Goal: Task Accomplishment & Management: Use online tool/utility

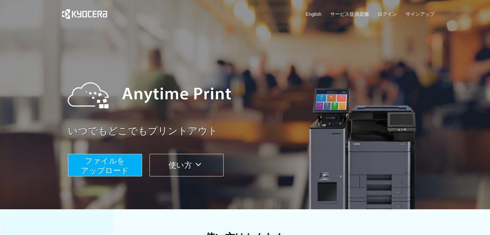
click at [121, 172] on span "ファイルを ​​アップロード" at bounding box center [105, 166] width 48 height 18
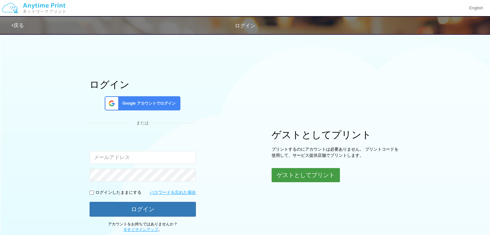
click at [287, 175] on button "ゲストとしてプリント" at bounding box center [306, 175] width 68 height 14
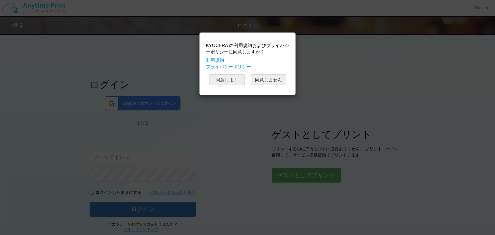
click at [237, 82] on button "同意します" at bounding box center [226, 79] width 35 height 11
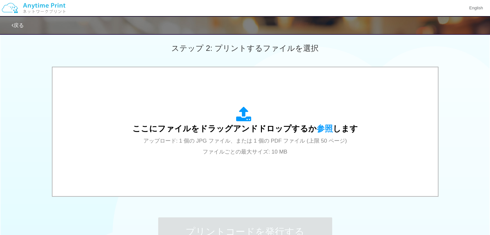
scroll to position [235, 0]
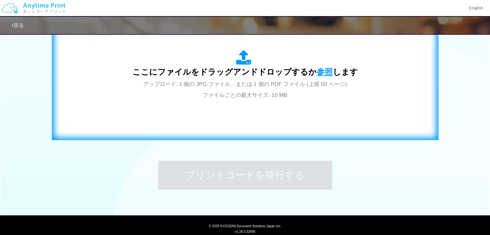
click at [326, 67] on span "参照" at bounding box center [325, 71] width 16 height 9
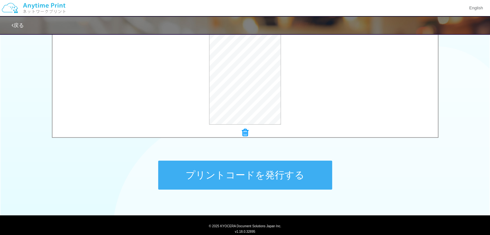
click at [303, 179] on button "プリントコードを発行する" at bounding box center [245, 175] width 174 height 29
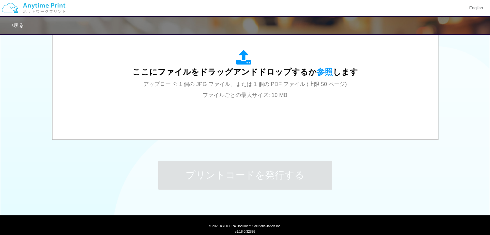
scroll to position [0, 0]
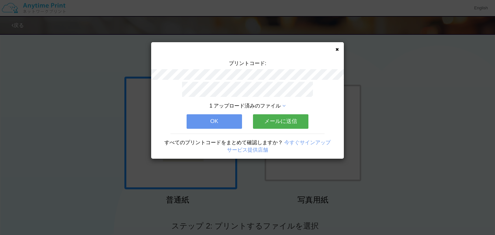
click at [340, 49] on div "プリントコード: 1 アップロード済みのファイル OK メールに送信 すべてのプリントコードをまとめて確認しますか？ 今すぐサインアップ サービス提供店舗" at bounding box center [247, 100] width 193 height 117
click at [333, 48] on div "プリントコード: 1 アップロード済みのファイル OK メールに送信 すべてのプリントコードをまとめて確認しますか？ 今すぐサインアップ サービス提供店舗" at bounding box center [247, 100] width 193 height 117
click at [338, 49] on icon at bounding box center [337, 49] width 3 height 4
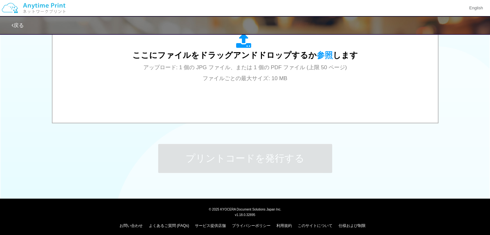
scroll to position [255, 0]
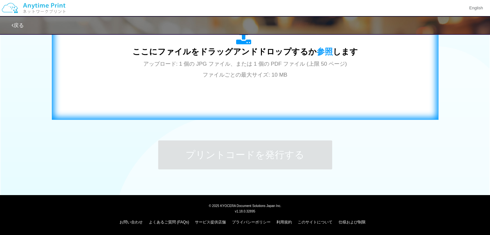
click at [320, 45] on div "ここにファイルをドラッグアンドドロップするか 参照 します アップロード: 1 個の JPG ファイル、または 1 個の PDF ファイル (上限 50 ペー…" at bounding box center [245, 55] width 226 height 50
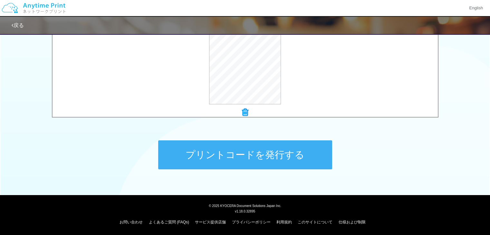
click at [298, 155] on button "プリントコードを発行する" at bounding box center [245, 155] width 174 height 29
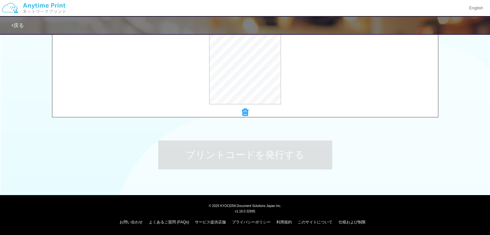
scroll to position [0, 0]
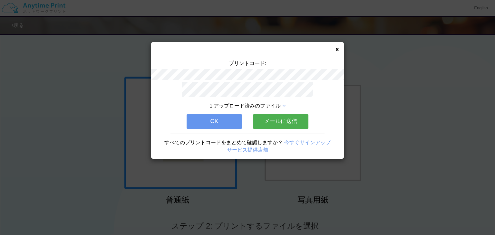
click at [298, 155] on div "1 アップロード済みのファイル OK メールに送信 すべてのプリントコードをまとめて確認しますか？ 今すぐサインアップ サービス提供店舗" at bounding box center [247, 120] width 193 height 77
click at [211, 123] on button "OK" at bounding box center [214, 121] width 55 height 14
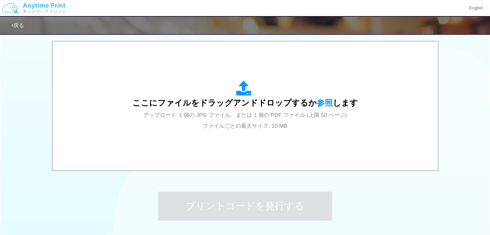
scroll to position [215, 0]
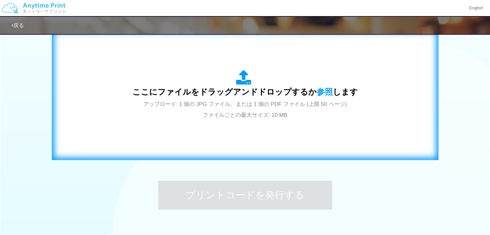
click at [330, 87] on span "ここにファイルをドラッグアンドドロップするか 参照 します" at bounding box center [245, 91] width 226 height 9
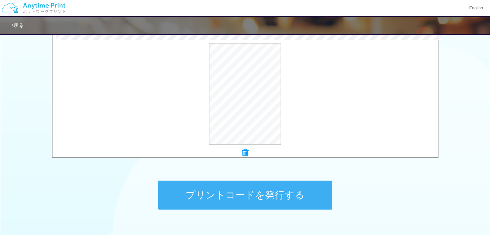
click at [329, 207] on button "プリントコードを発行する" at bounding box center [245, 195] width 174 height 29
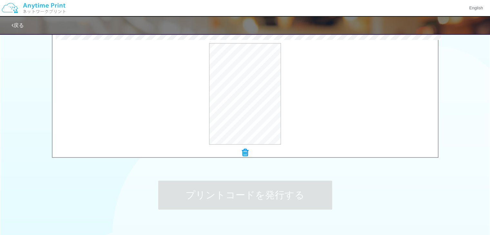
scroll to position [0, 0]
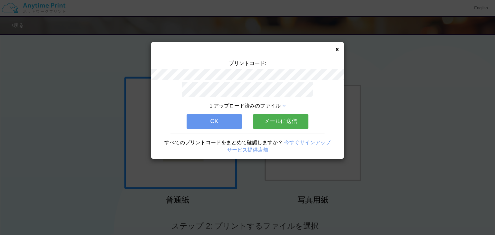
click at [224, 122] on button "OK" at bounding box center [214, 121] width 55 height 14
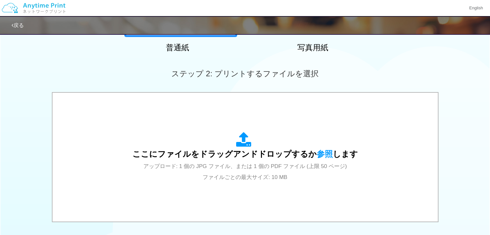
scroll to position [153, 0]
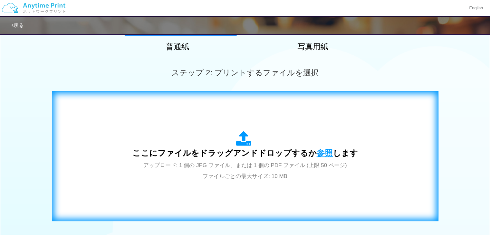
click at [322, 150] on span "参照" at bounding box center [325, 153] width 16 height 9
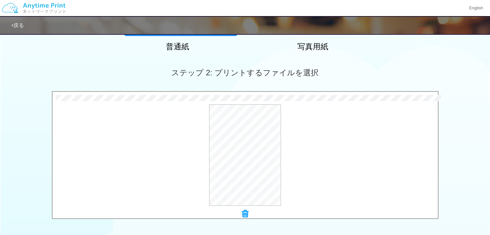
scroll to position [255, 0]
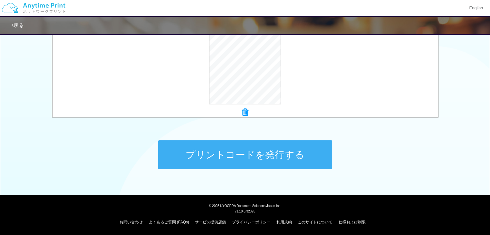
click at [291, 155] on button "プリントコードを発行する" at bounding box center [245, 155] width 174 height 29
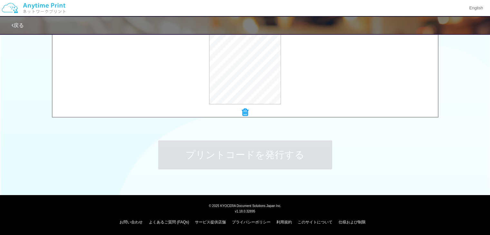
scroll to position [0, 0]
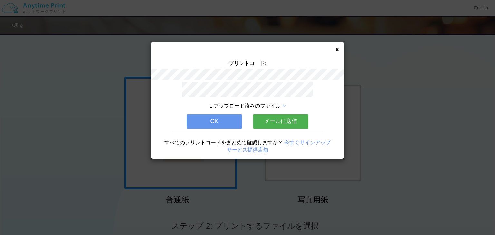
click at [228, 120] on button "OK" at bounding box center [214, 121] width 55 height 14
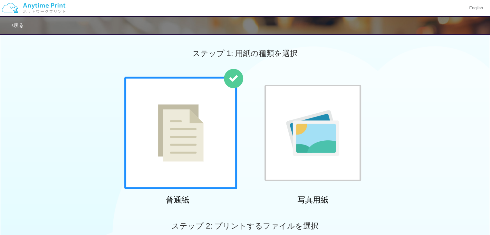
click at [469, 64] on div "ステップ 1: 用紙の種類を選択" at bounding box center [245, 53] width 490 height 46
